Goal: Communication & Community: Answer question/provide support

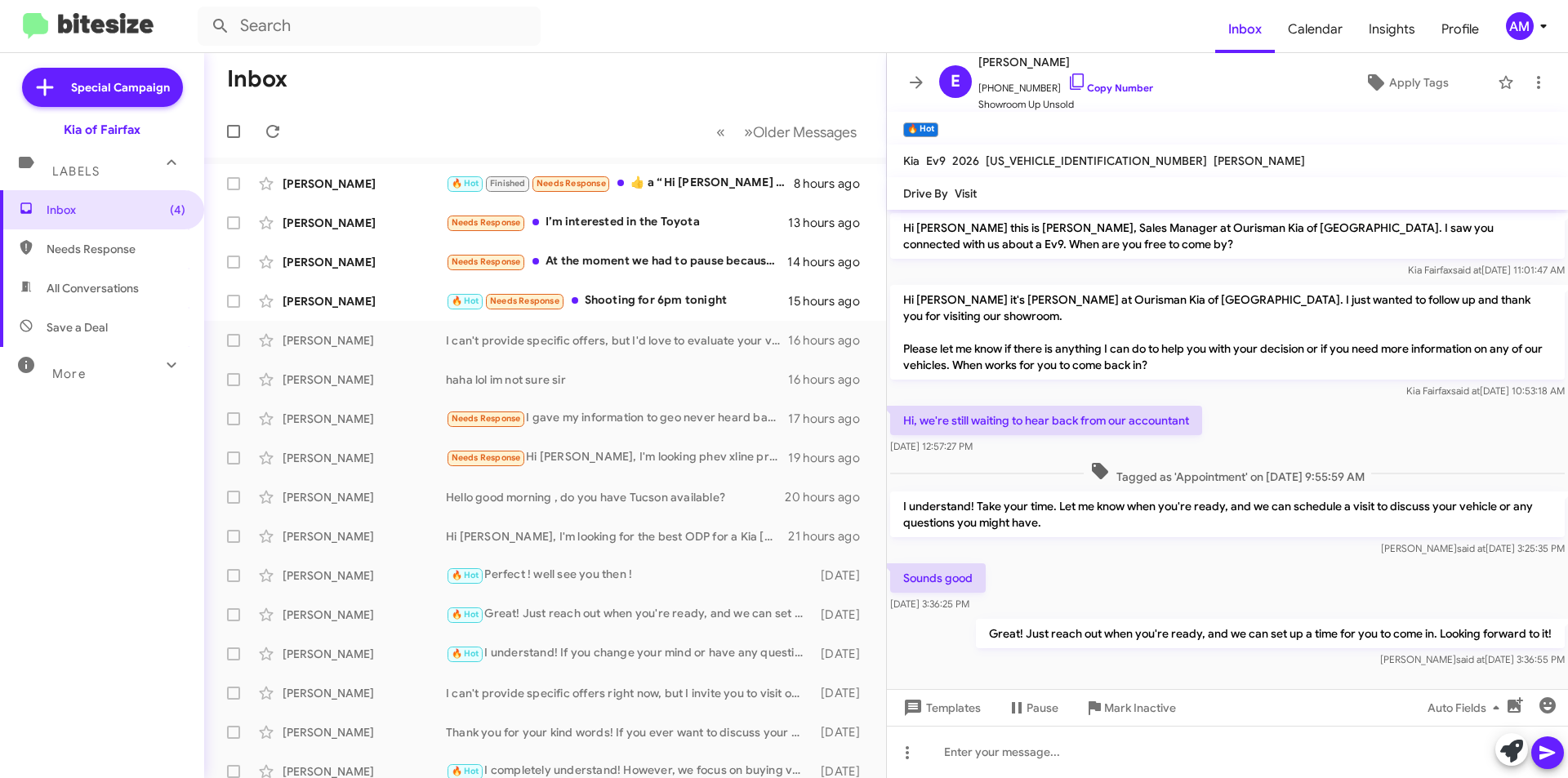
click at [676, 174] on div "🔥 Hot Finished Needs Response ​👍​ a “ Hi Williams it's Anthony Mullins at Ouris…" at bounding box center [620, 183] width 348 height 19
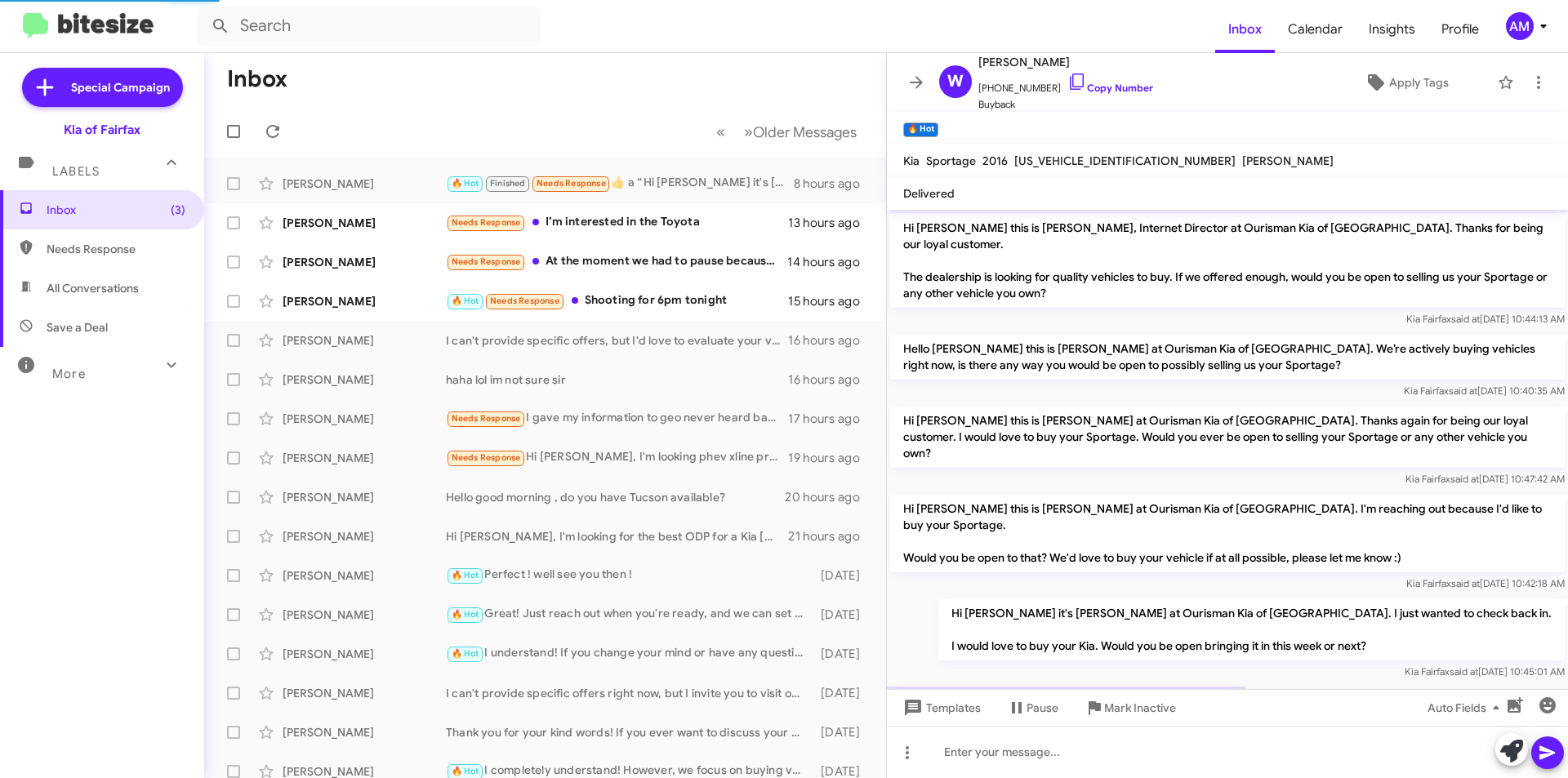
scroll to position [211, 0]
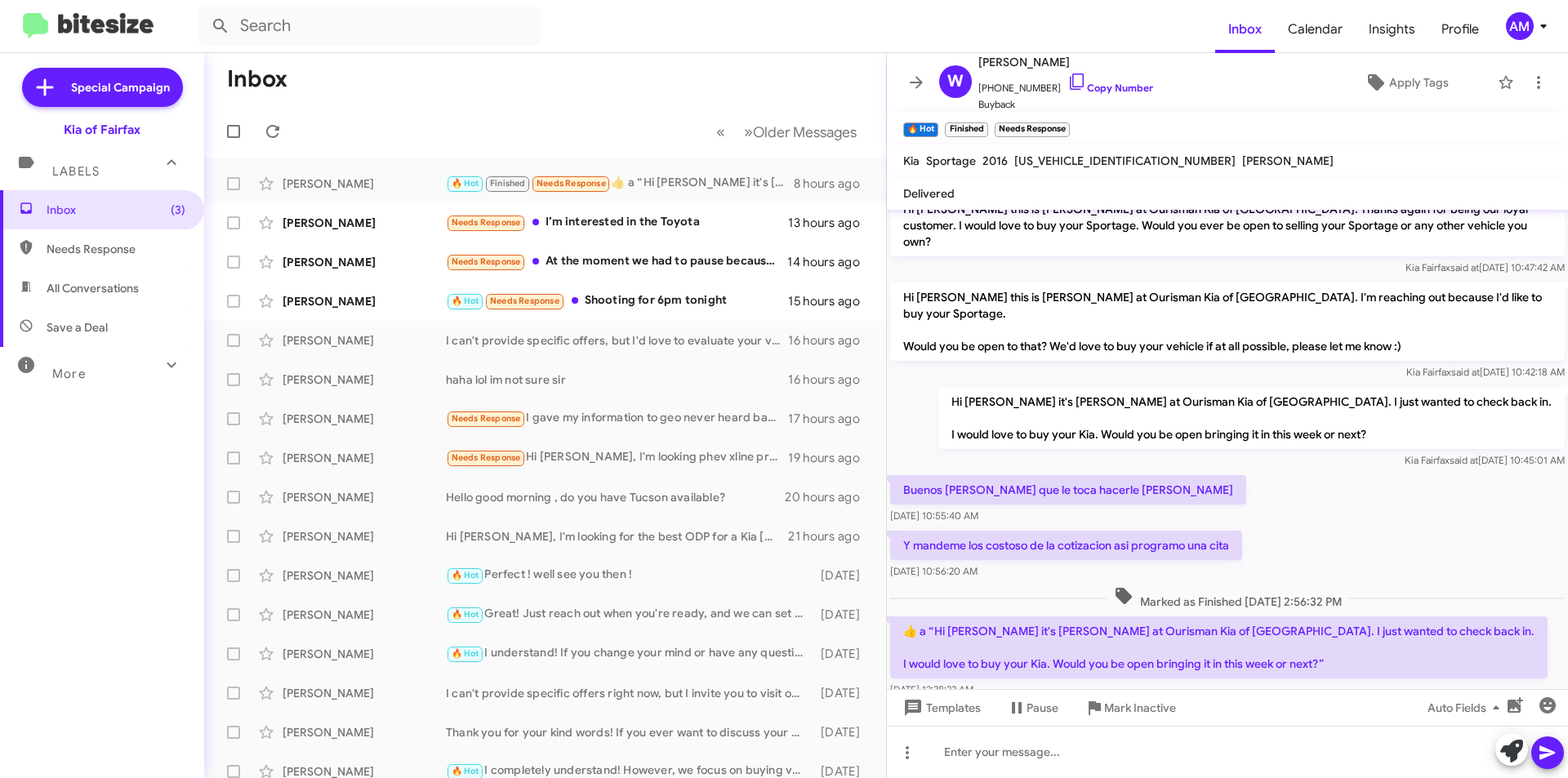
click at [689, 203] on span "Victor Armando Needs Response I’m interested in the Toyota 13 hours ago" at bounding box center [544, 223] width 682 height 39
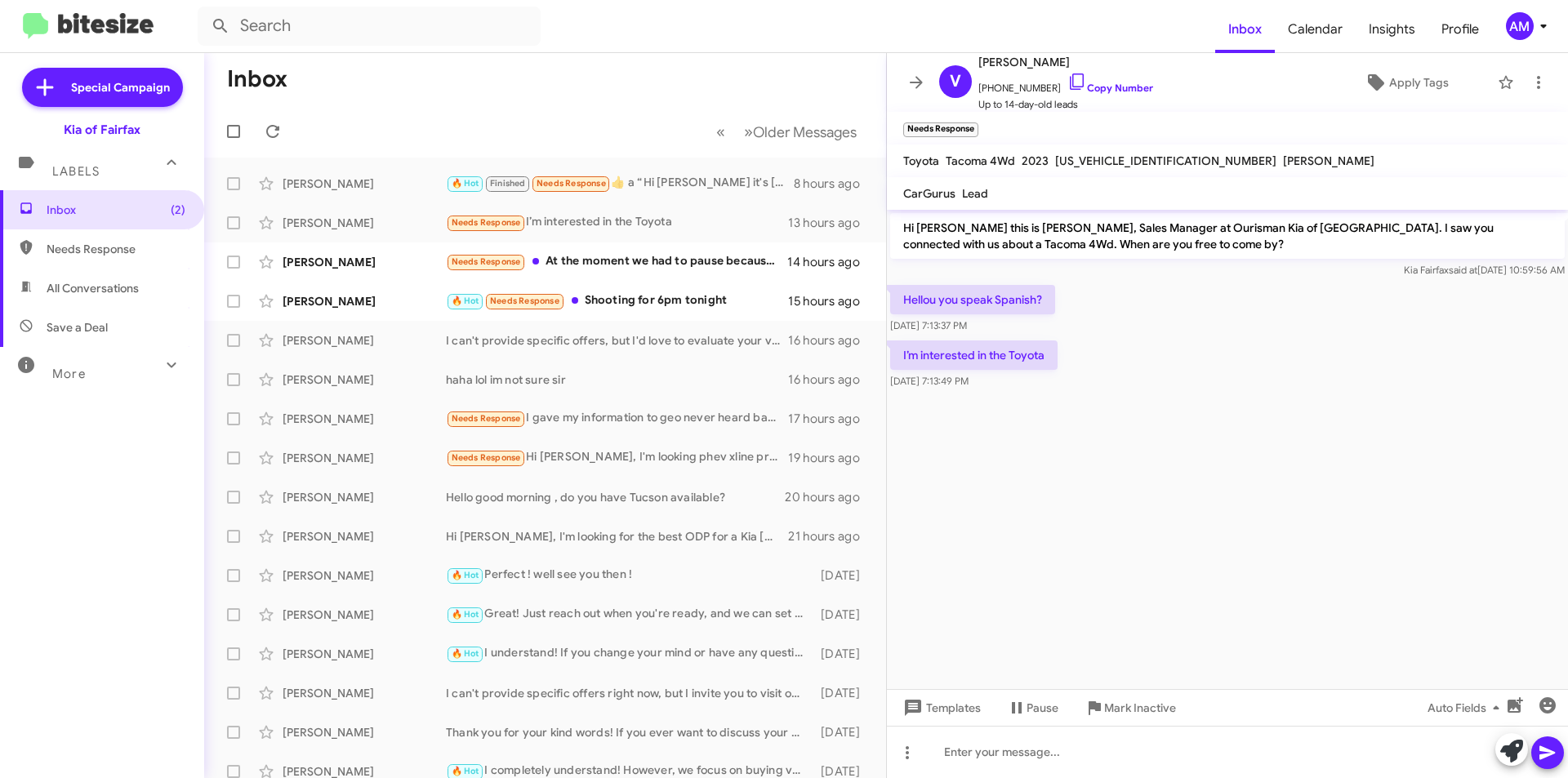
click at [1138, 79] on div "V Victor Armando +14437130274 Copy Number Up to 14-day-old leads Apply Tags" at bounding box center [1211, 82] width 557 height 61
click at [1129, 88] on link "Copy Number" at bounding box center [1110, 87] width 86 height 12
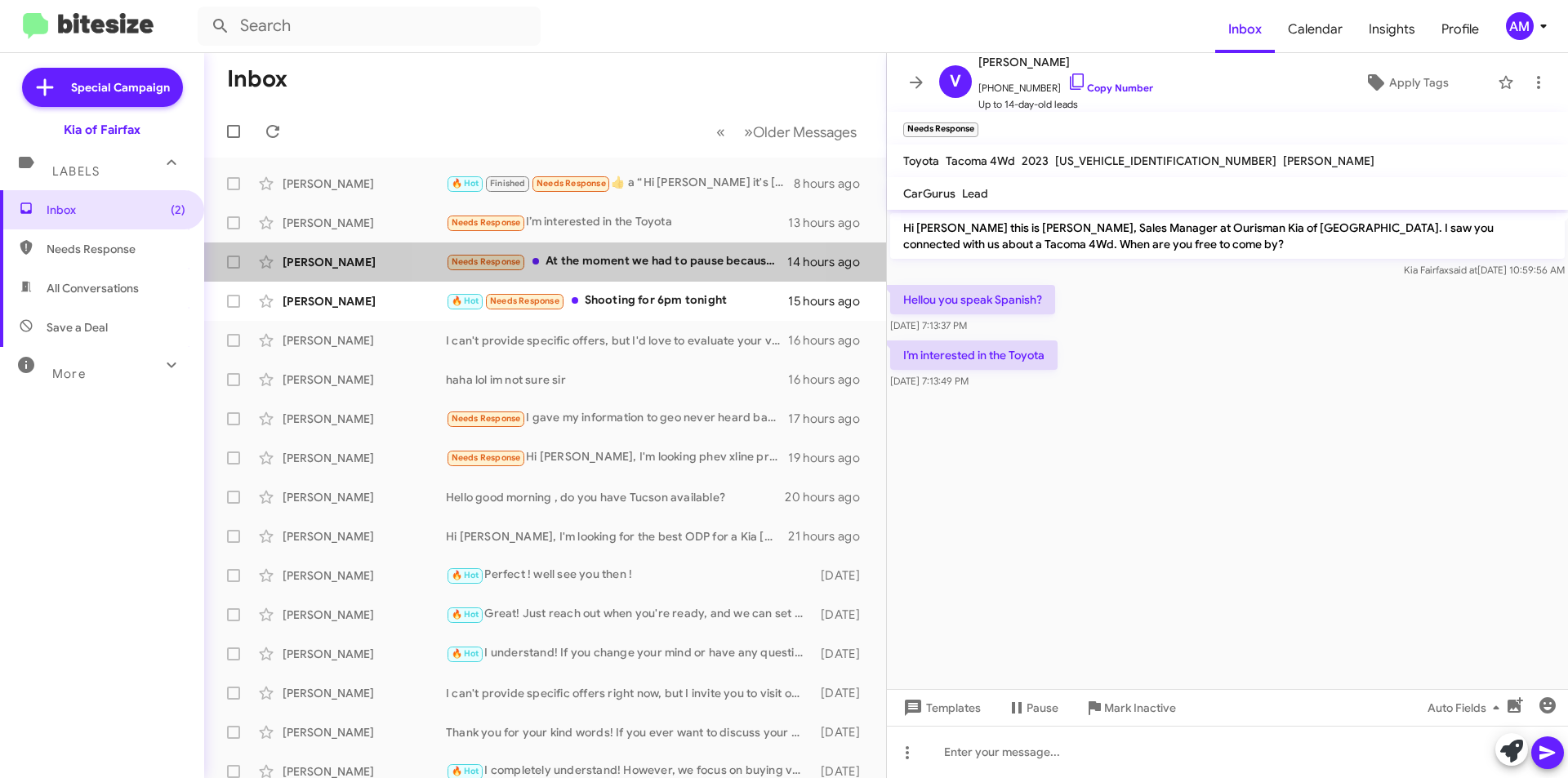
click at [590, 261] on div "Needs Response At the moment we had to pause because her mother was admitted in…" at bounding box center [616, 262] width 341 height 19
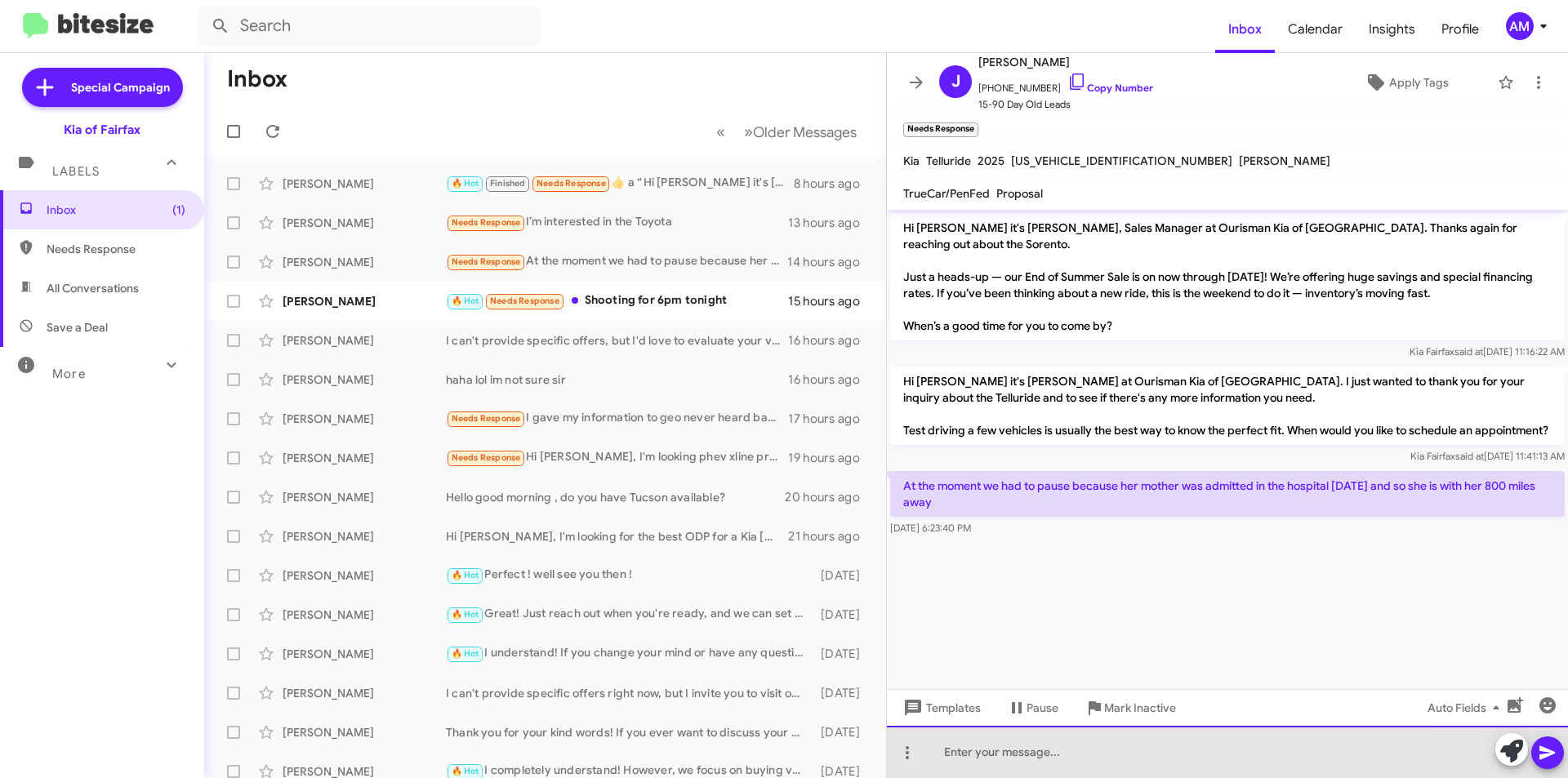
click at [1082, 747] on div at bounding box center [1227, 752] width 681 height 52
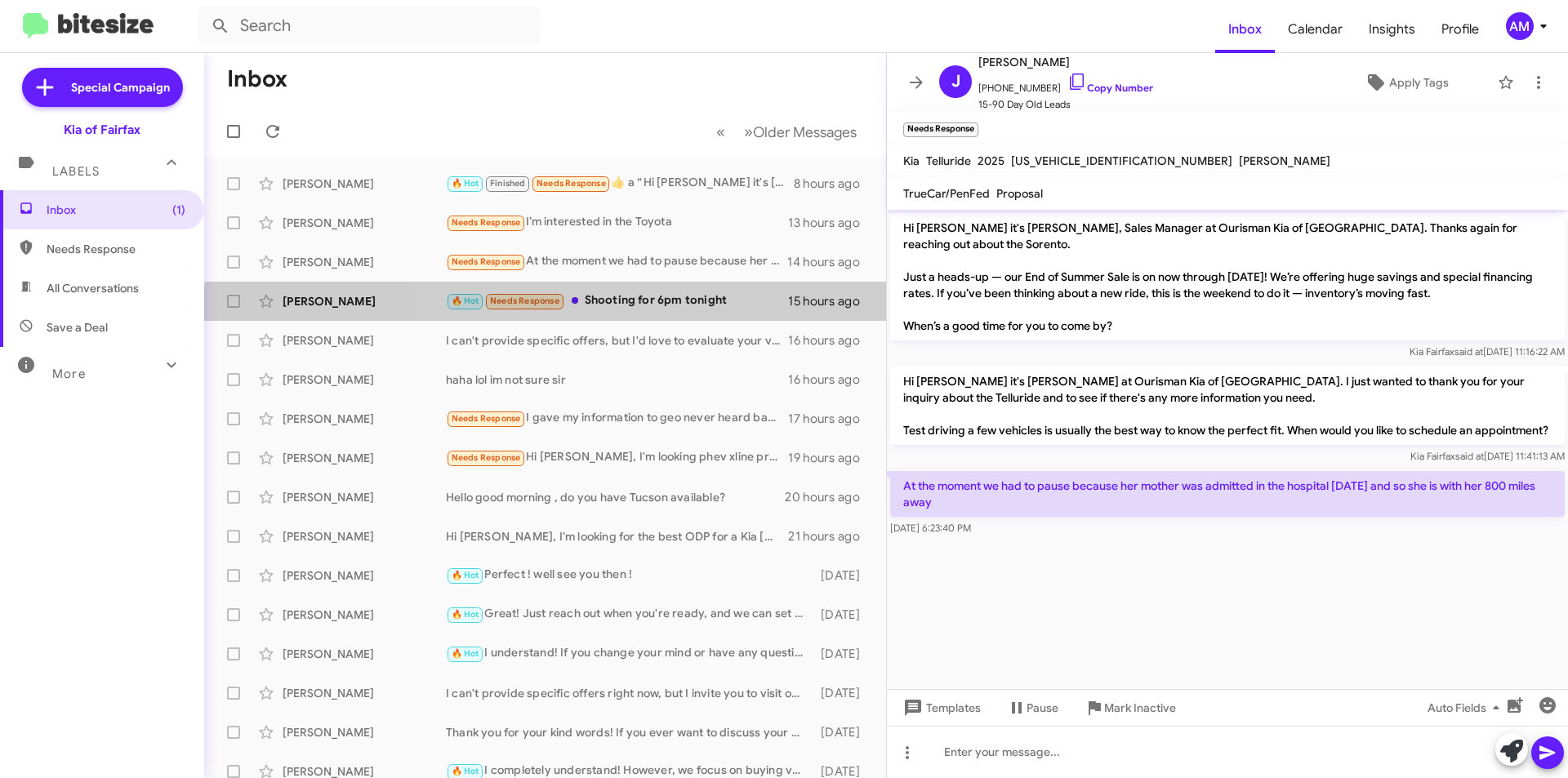
click at [654, 314] on div "August Russo 🔥 Hot Needs Response Shooting for 6pm tonight 15 hours ago" at bounding box center [544, 301] width 655 height 33
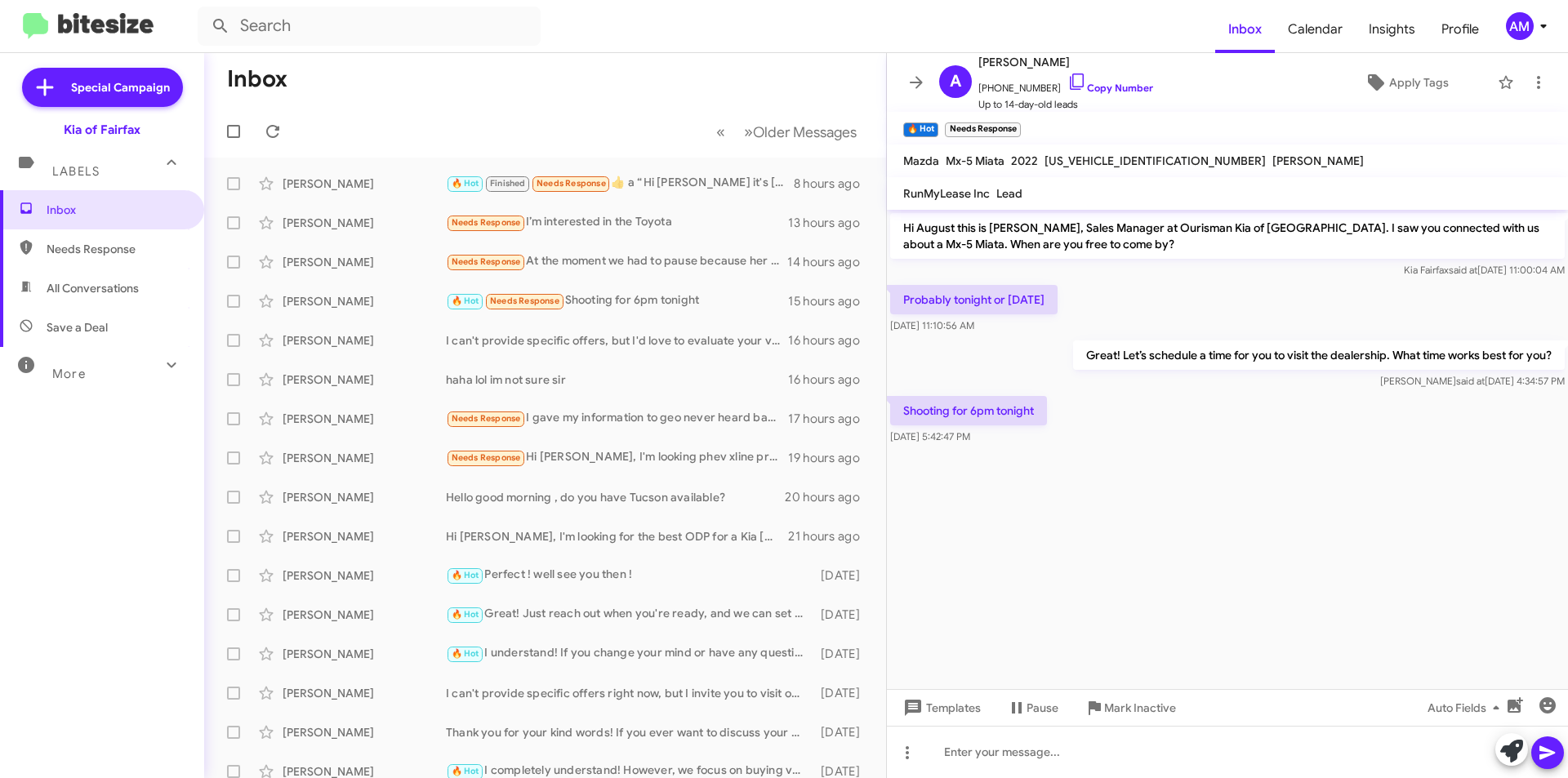
click at [1120, 82] on link "Copy Number" at bounding box center [1110, 87] width 86 height 12
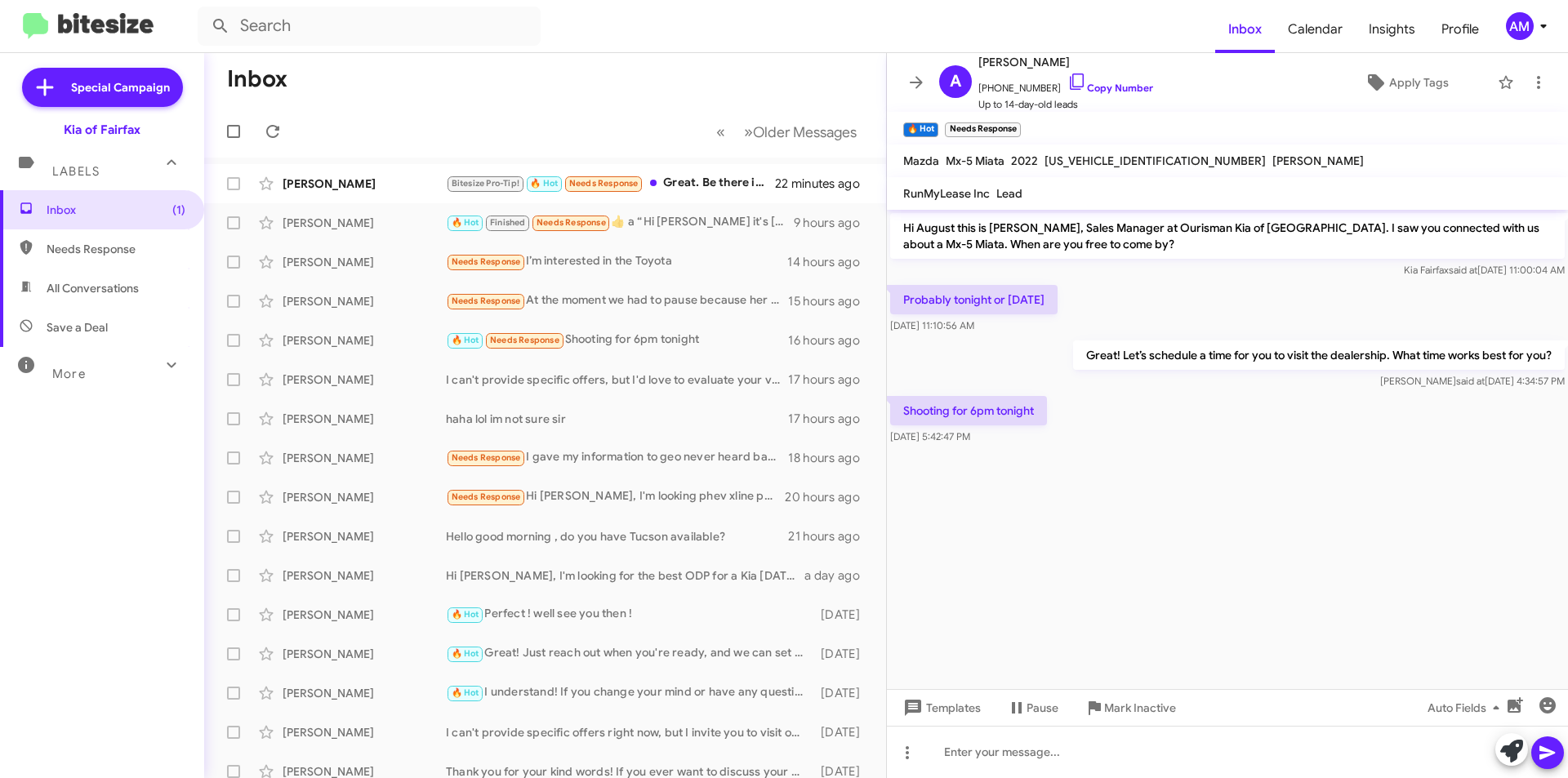
click at [368, 178] on div "[PERSON_NAME]" at bounding box center [364, 183] width 164 height 16
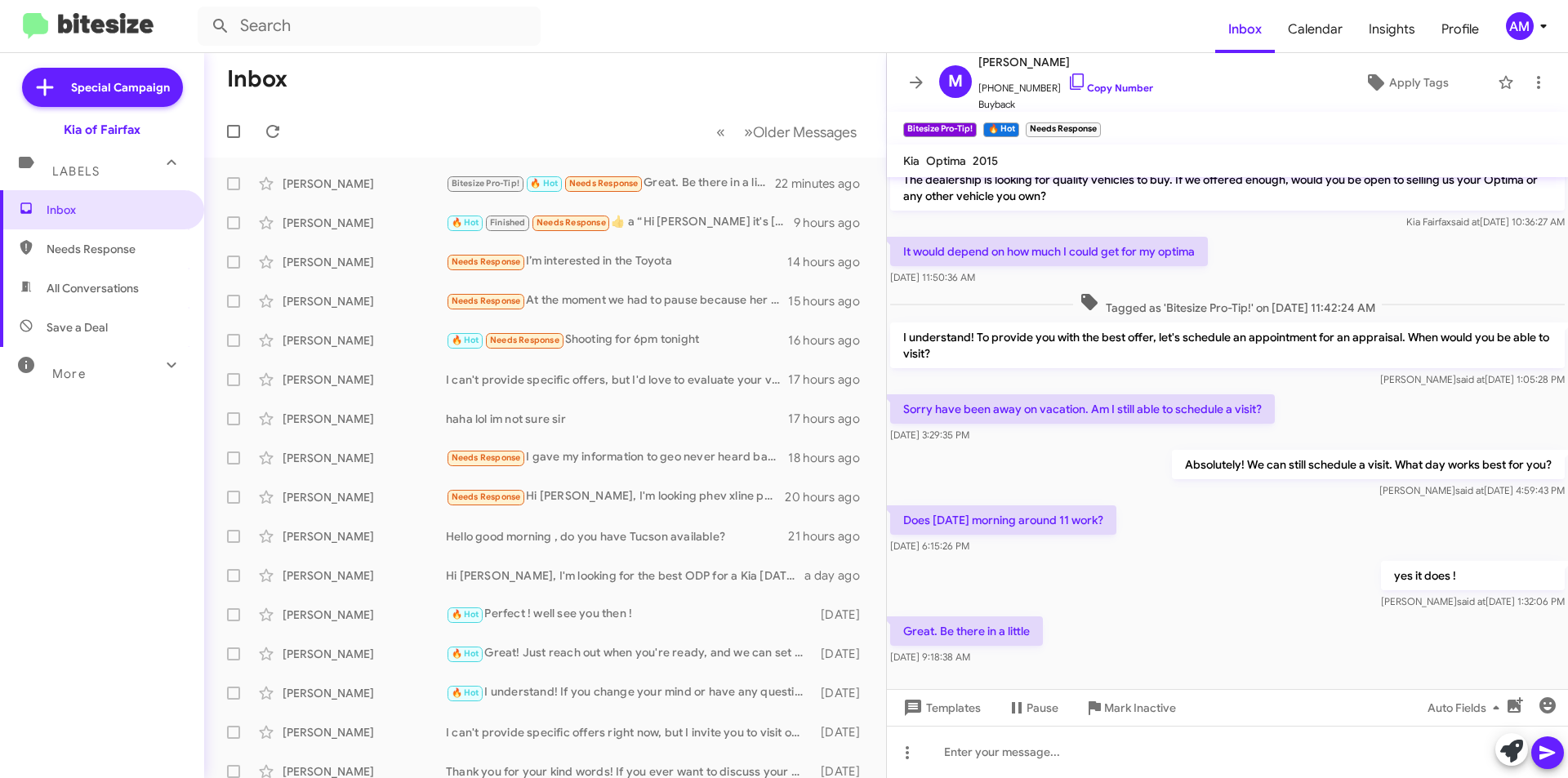
click at [1080, 87] on link "Copy Number" at bounding box center [1110, 87] width 86 height 12
click at [1087, 91] on link "Copy Number" at bounding box center [1110, 87] width 86 height 12
click at [1047, 766] on div at bounding box center [1227, 752] width 681 height 52
